Goal: Register for event/course

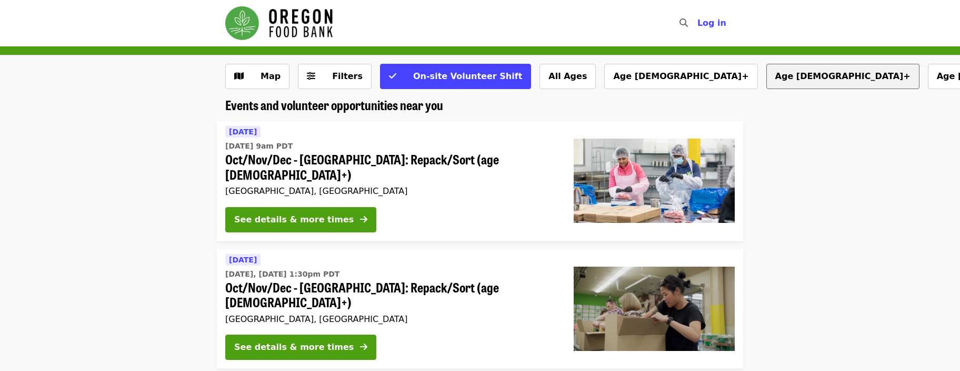
click at [767, 75] on button "Age 10+" at bounding box center [843, 76] width 153 height 25
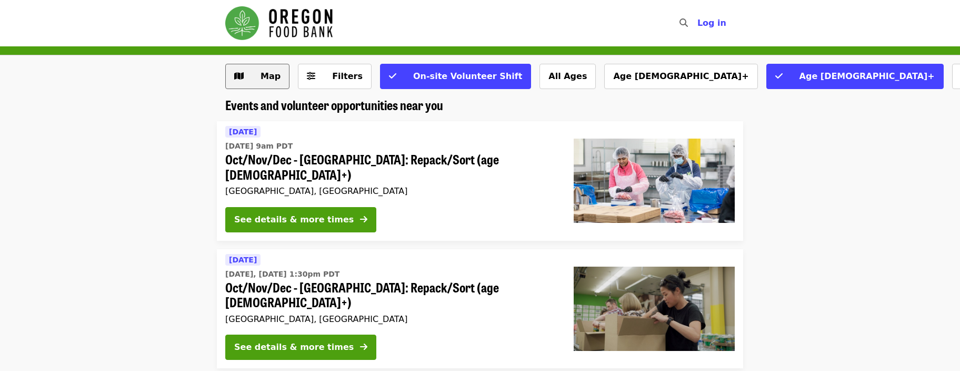
click at [274, 83] on button "Map" at bounding box center [257, 76] width 64 height 25
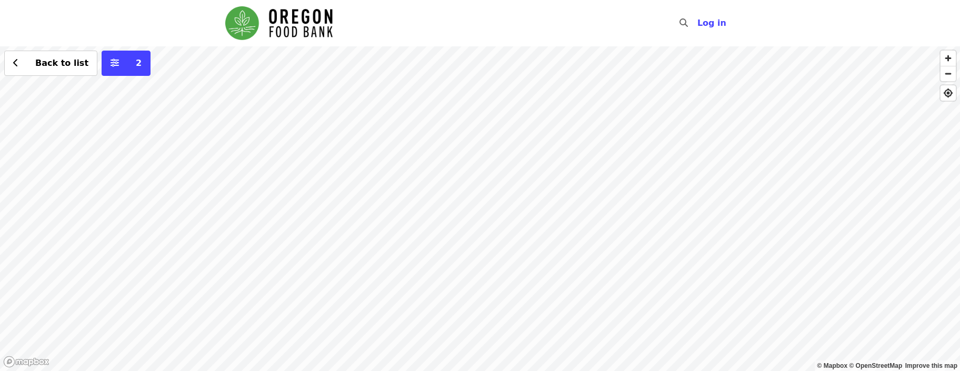
click at [738, 128] on div "Back to list 2" at bounding box center [480, 208] width 960 height 324
click at [469, 195] on div "Back to list 2" at bounding box center [480, 208] width 960 height 324
click at [475, 216] on span "See 2 actions at this location" at bounding box center [465, 214] width 138 height 10
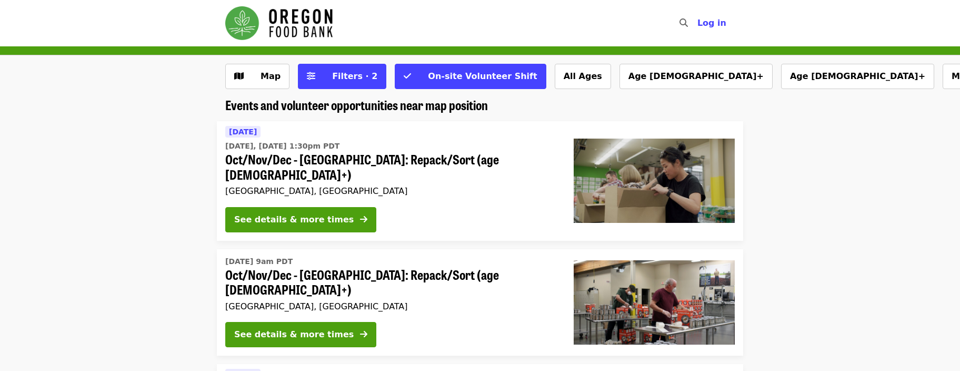
click at [302, 157] on span "Oct/Nov/Dec - [GEOGRAPHIC_DATA]: Repack/Sort (age [DEMOGRAPHIC_DATA]+)" at bounding box center [391, 167] width 332 height 31
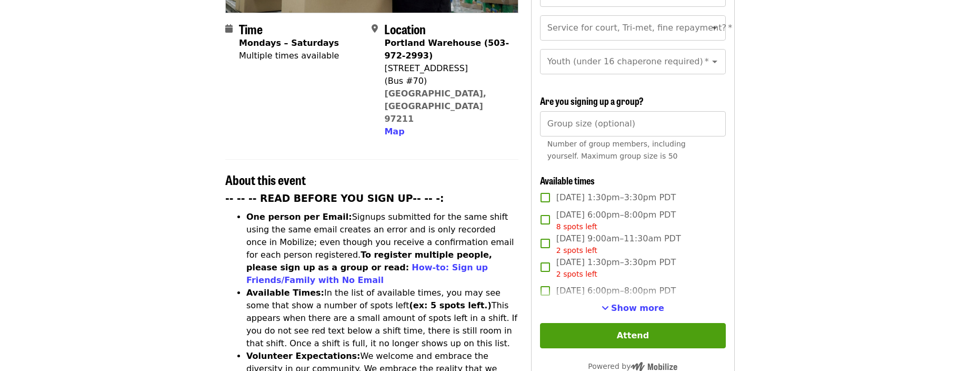
scroll to position [260, 0]
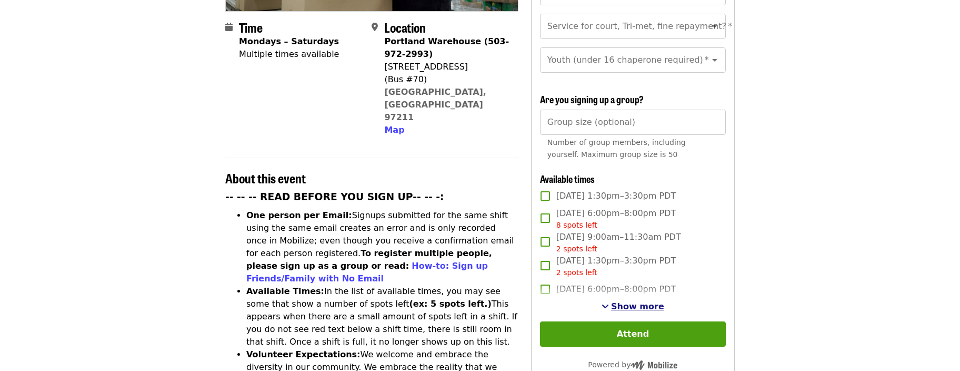
click at [624, 301] on span "Show more" at bounding box center [637, 306] width 53 height 10
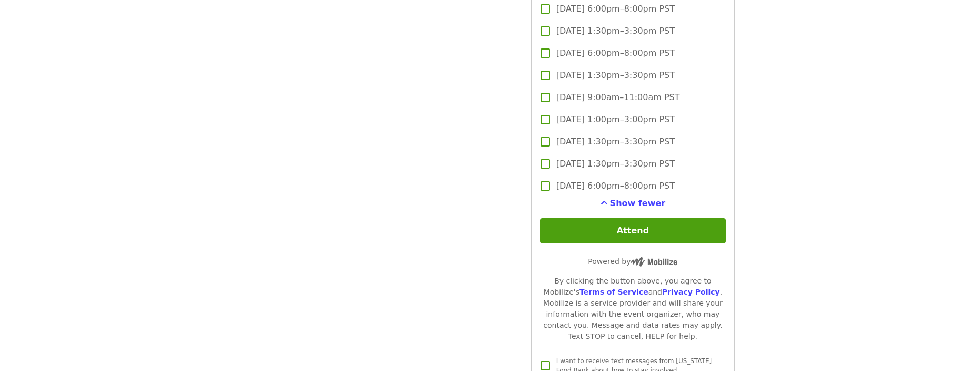
scroll to position [2348, 0]
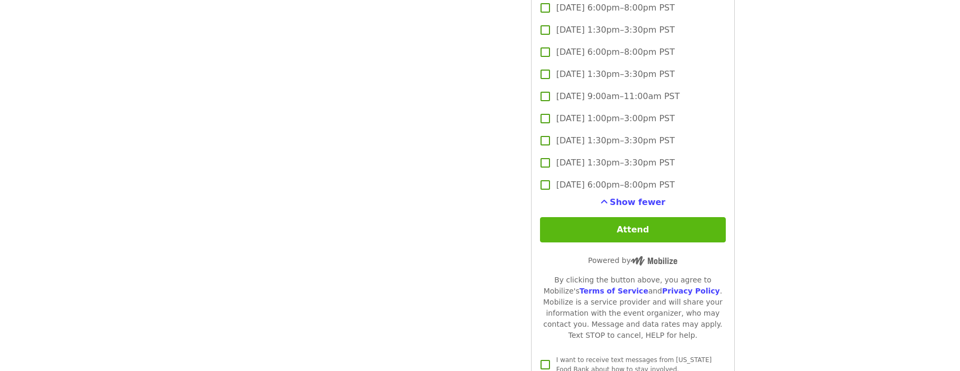
click at [604, 217] on button "Attend" at bounding box center [633, 229] width 186 height 25
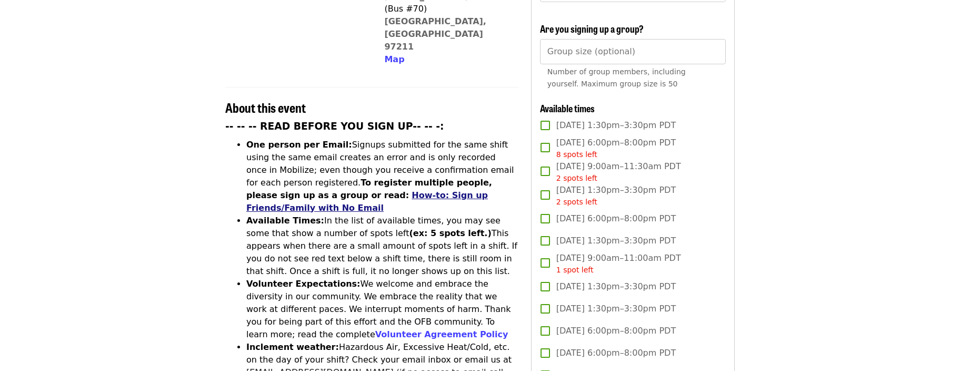
scroll to position [327, 0]
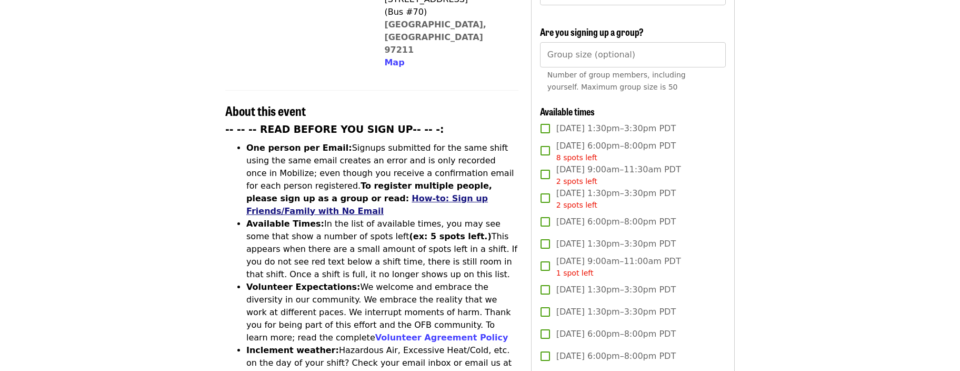
click at [335, 193] on link "How-to: Sign up Friends/Family with No Email" at bounding box center [367, 204] width 242 height 23
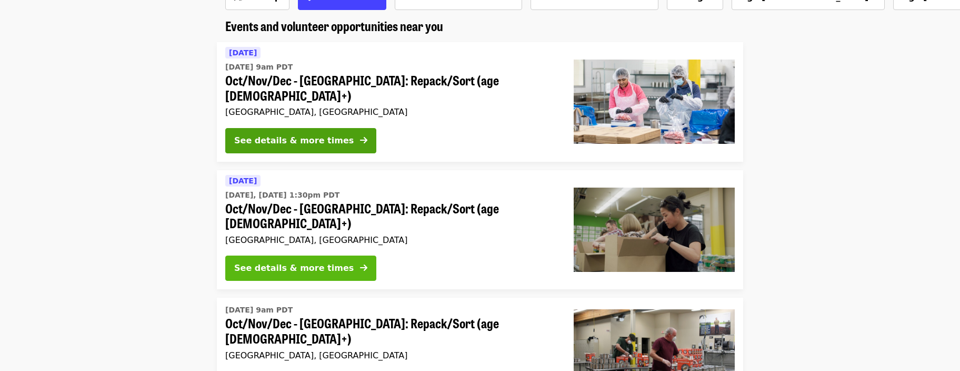
scroll to position [85, 0]
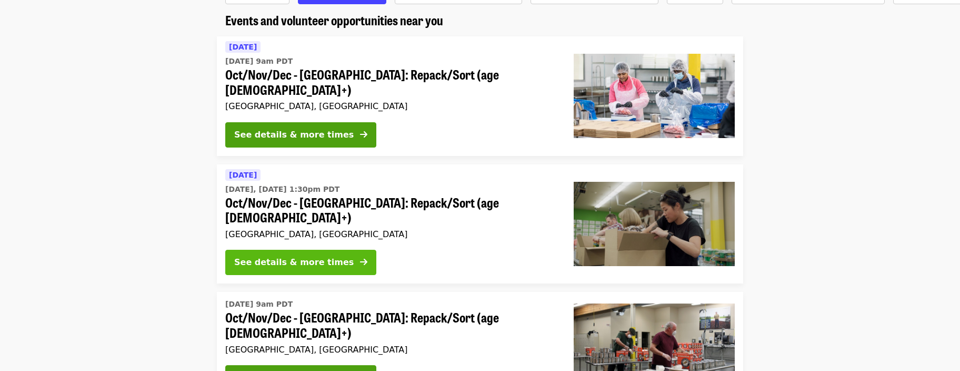
click at [313, 256] on div "See details & more times" at bounding box center [294, 262] width 120 height 13
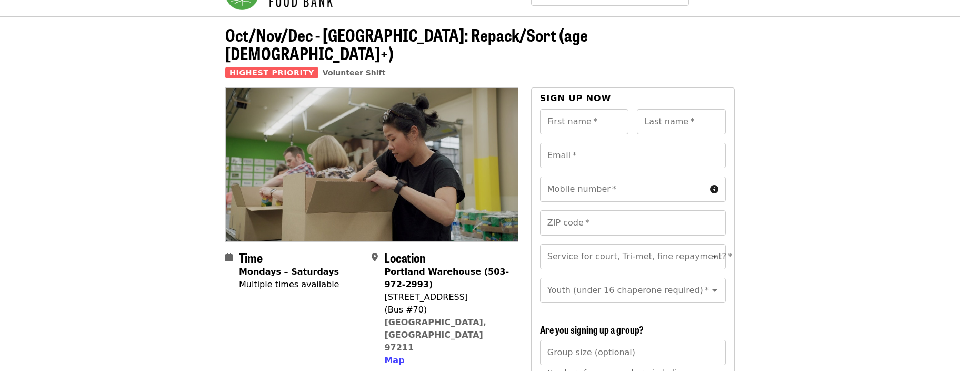
scroll to position [32, 0]
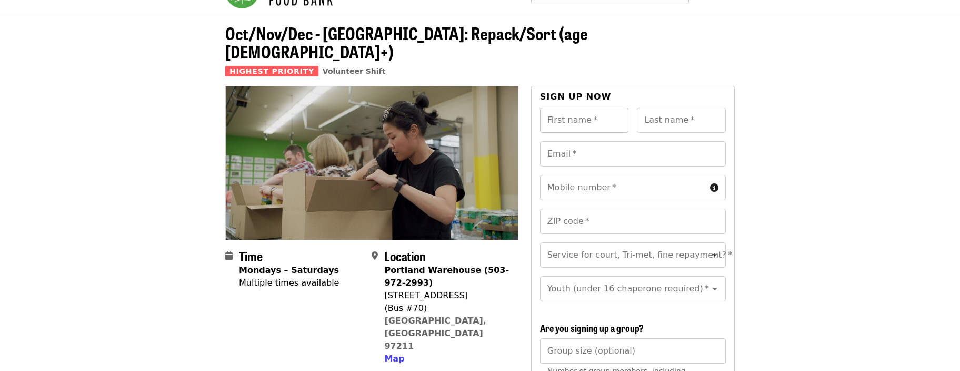
click at [592, 107] on input "First name   *" at bounding box center [584, 119] width 89 height 25
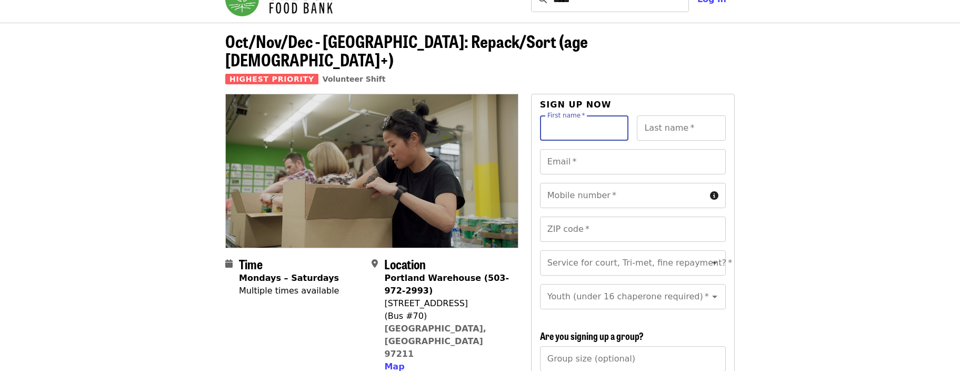
scroll to position [27, 0]
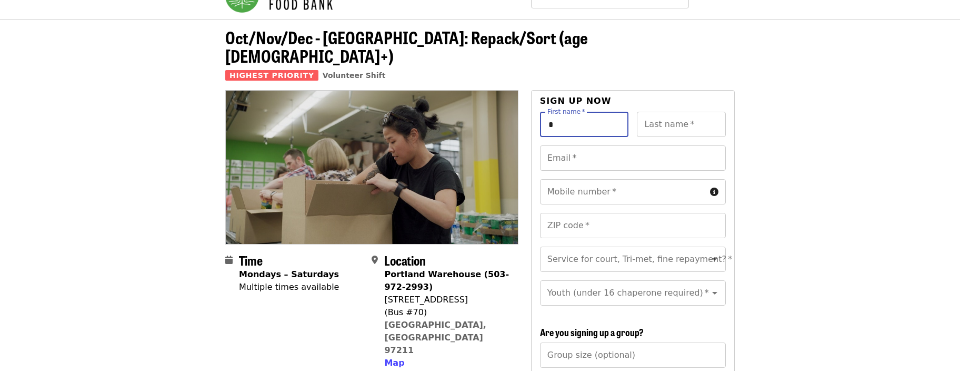
type input "**"
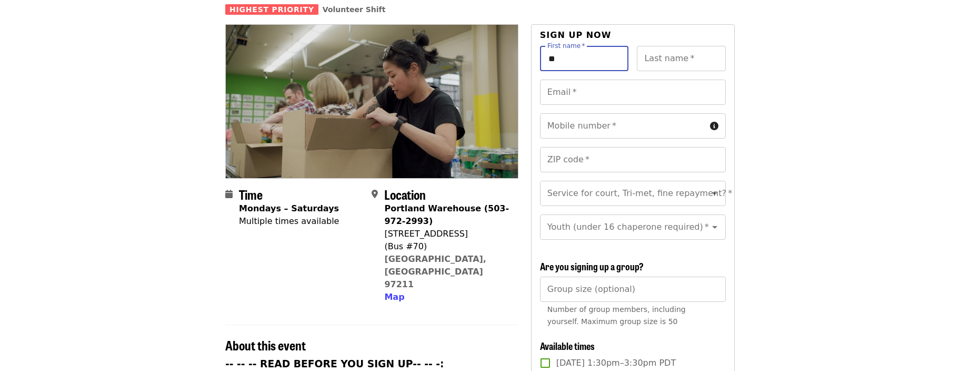
scroll to position [84, 0]
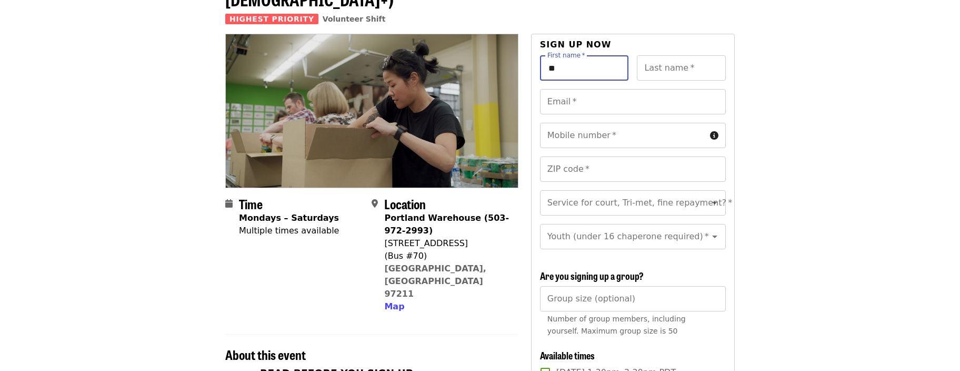
click at [579, 55] on input "**" at bounding box center [584, 67] width 89 height 25
